Goal: Find specific page/section: Find specific page/section

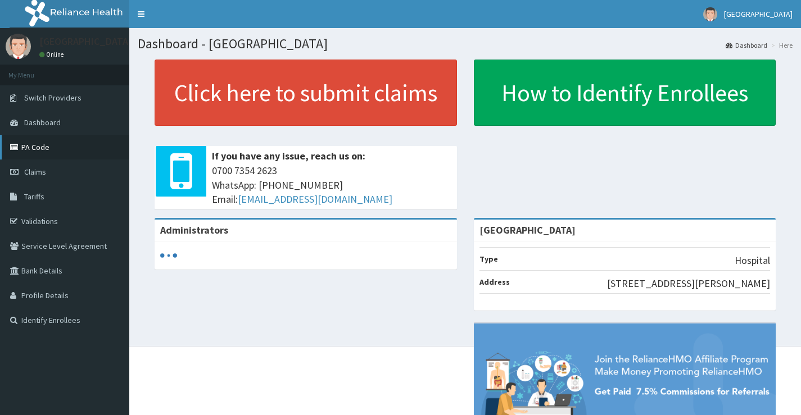
click at [53, 147] on link "PA Code" at bounding box center [64, 147] width 129 height 25
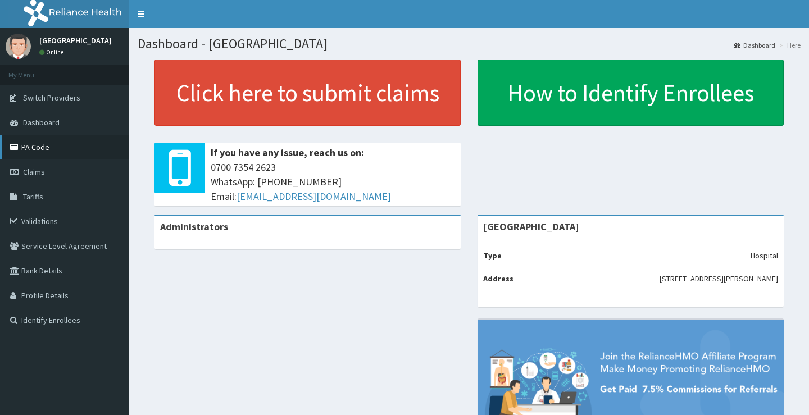
click at [64, 151] on link "PA Code" at bounding box center [64, 147] width 129 height 25
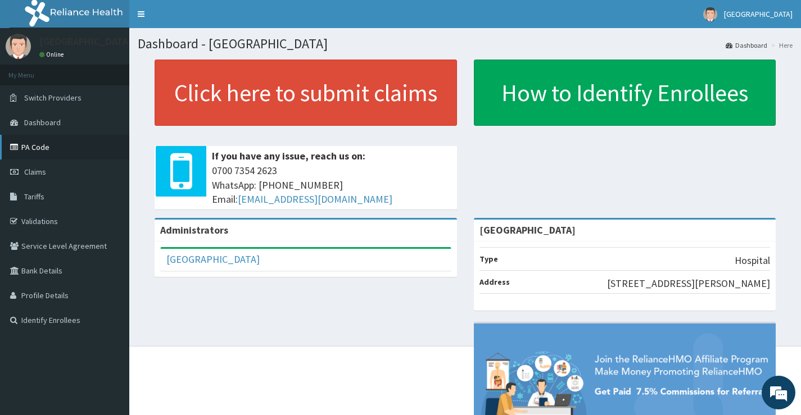
click at [71, 152] on link "PA Code" at bounding box center [64, 147] width 129 height 25
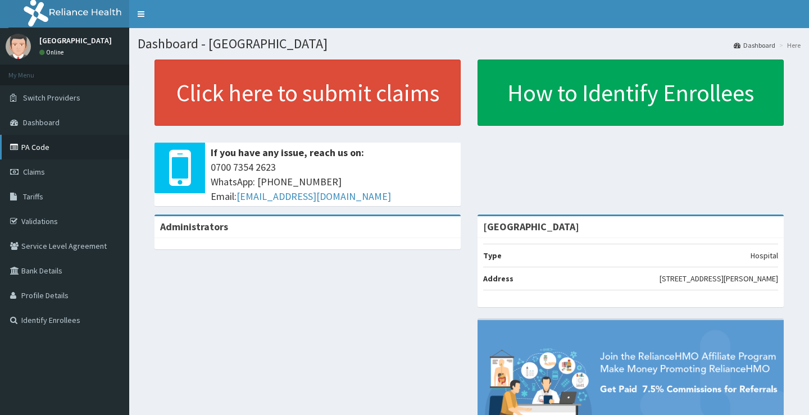
click at [55, 148] on link "PA Code" at bounding box center [64, 147] width 129 height 25
